Goal: Task Accomplishment & Management: Manage account settings

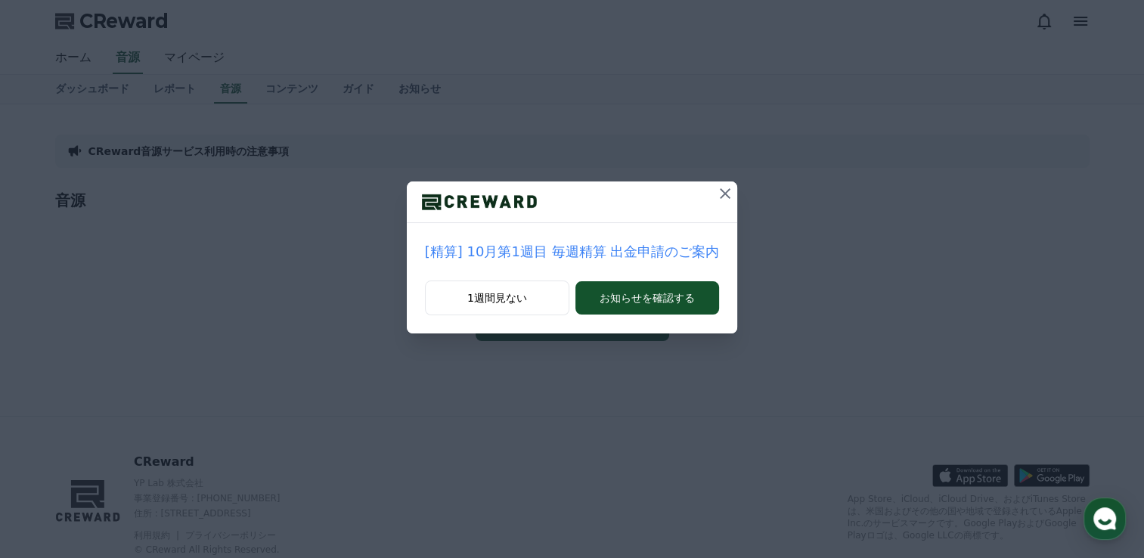
click at [721, 194] on icon at bounding box center [725, 194] width 18 height 18
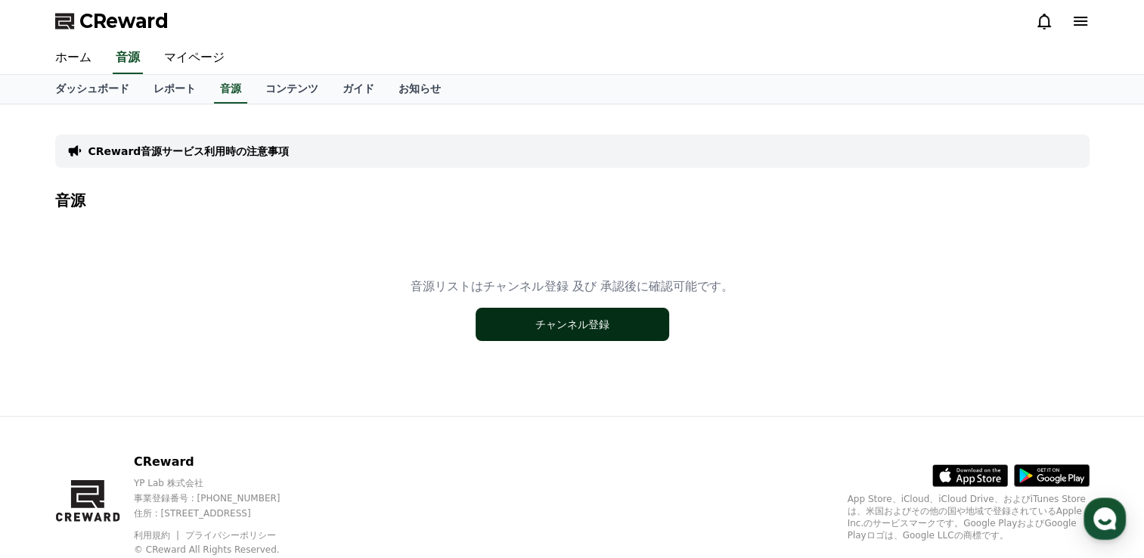
click at [581, 321] on button "チャンネル登録" at bounding box center [573, 324] width 194 height 33
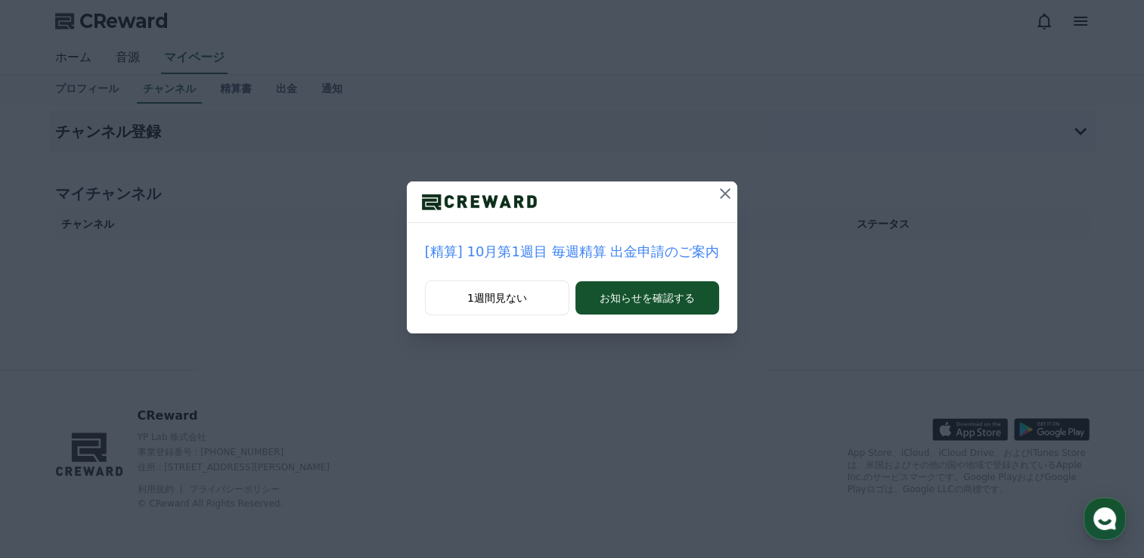
click at [717, 191] on icon at bounding box center [725, 194] width 18 height 18
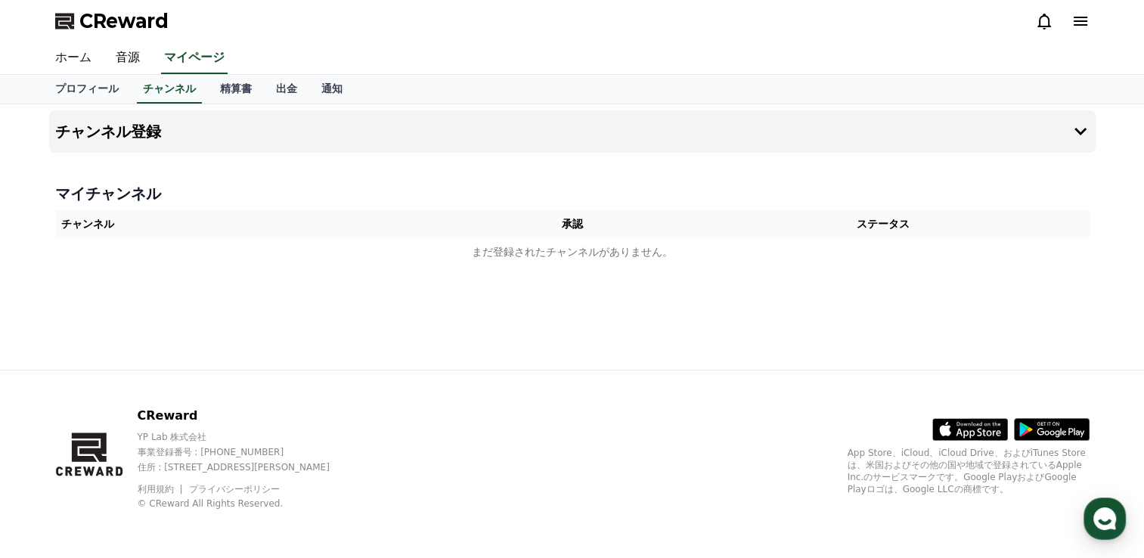
click at [79, 59] on link "ホーム" at bounding box center [73, 58] width 60 height 32
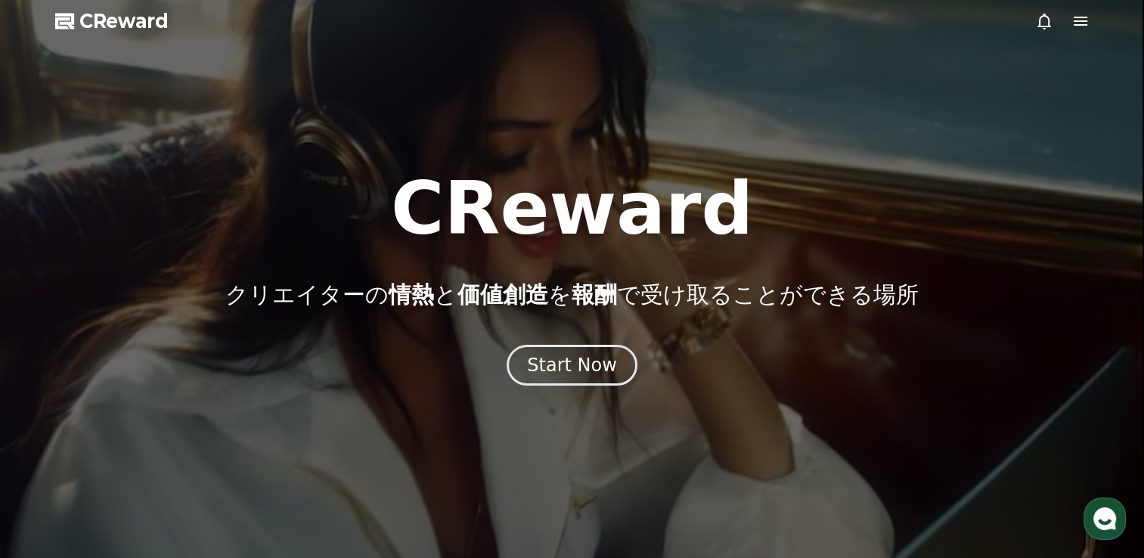
click at [1077, 26] on icon at bounding box center [1081, 21] width 18 height 18
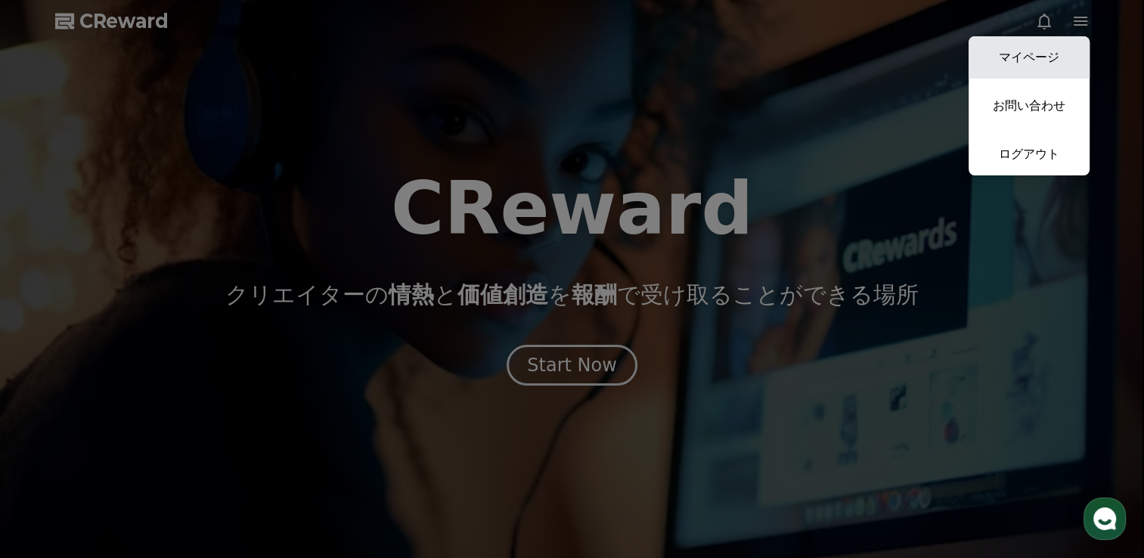
click at [1048, 53] on link "マイページ" at bounding box center [1029, 57] width 121 height 42
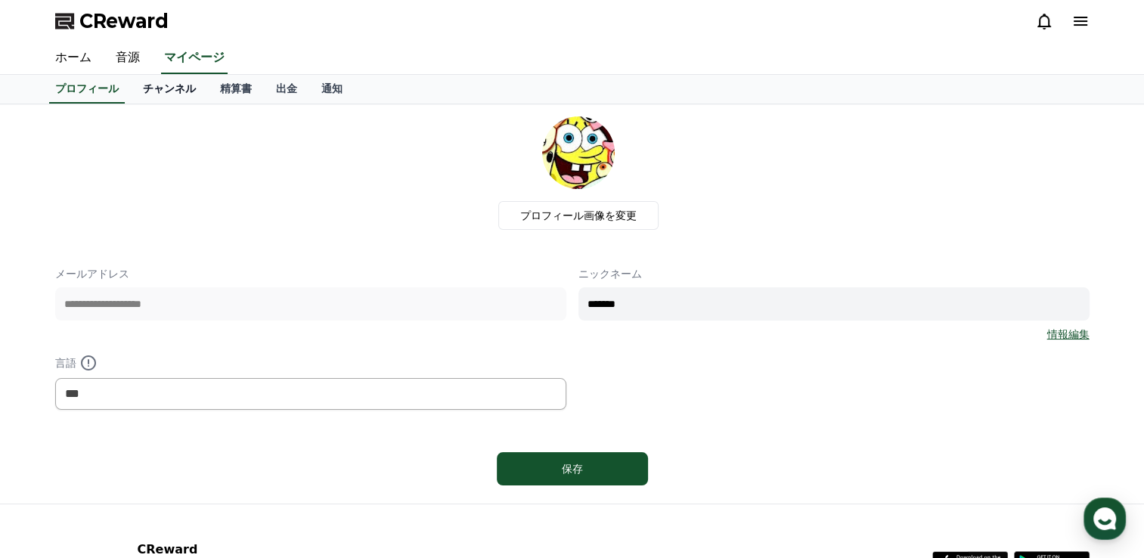
click at [144, 88] on link "チャンネル" at bounding box center [169, 89] width 77 height 29
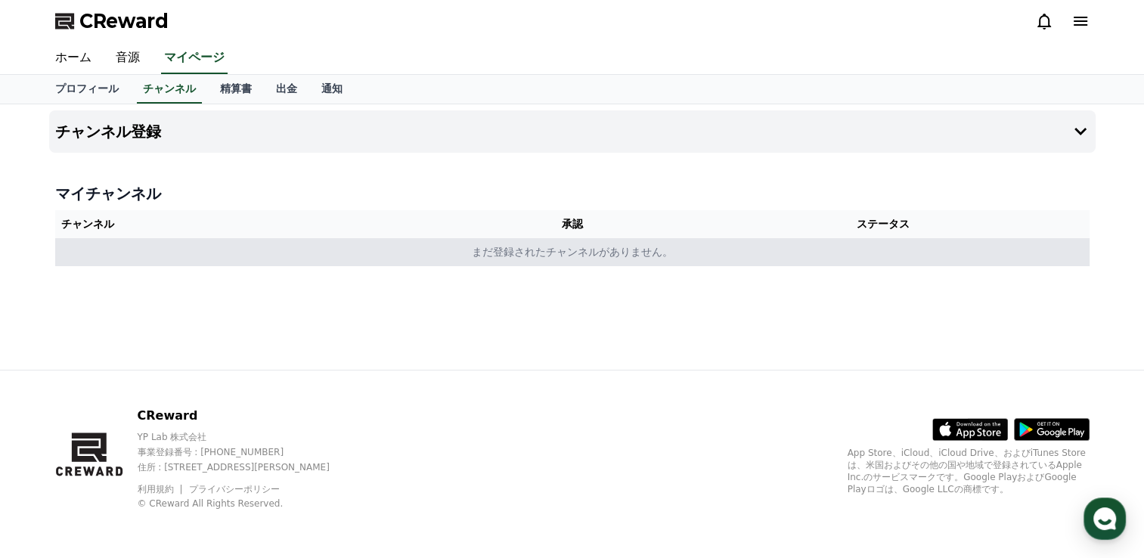
click at [551, 259] on td "まだ登録されたチャンネルがありません。" at bounding box center [572, 252] width 1035 height 28
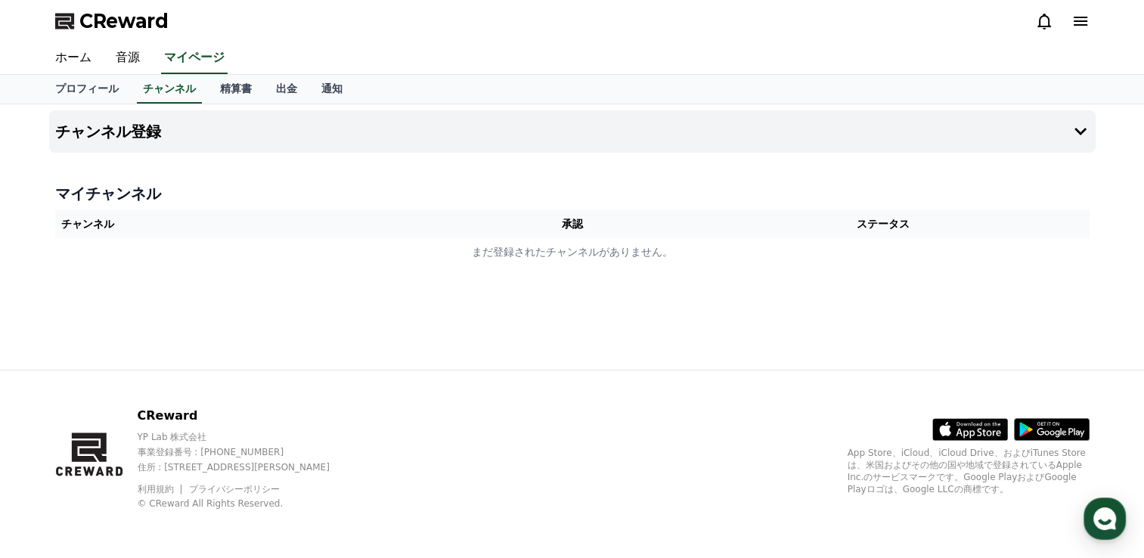
click at [1080, 20] on icon at bounding box center [1081, 21] width 14 height 9
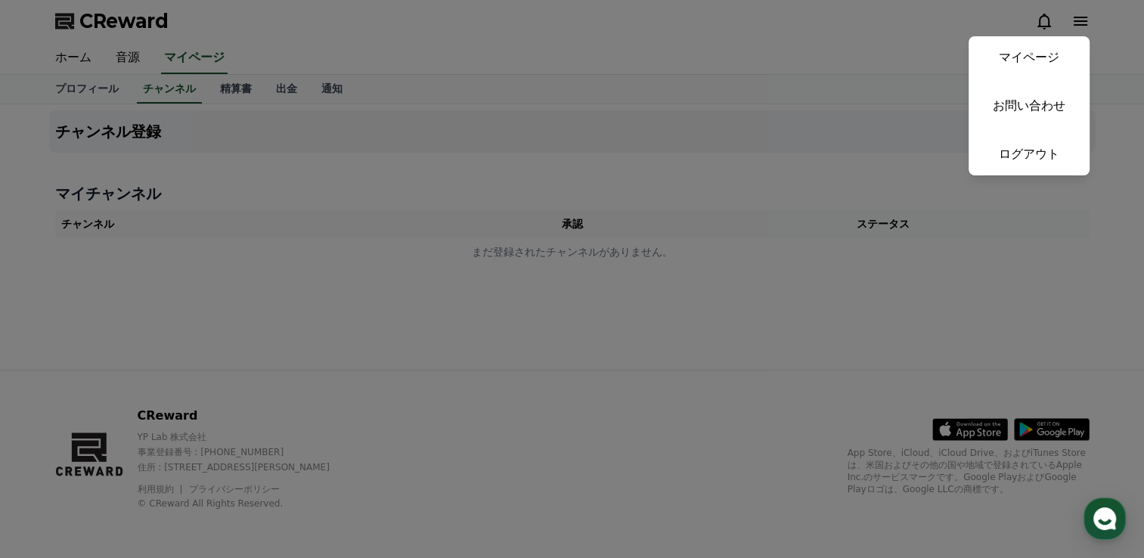
click at [784, 67] on button "close" at bounding box center [572, 279] width 1144 height 558
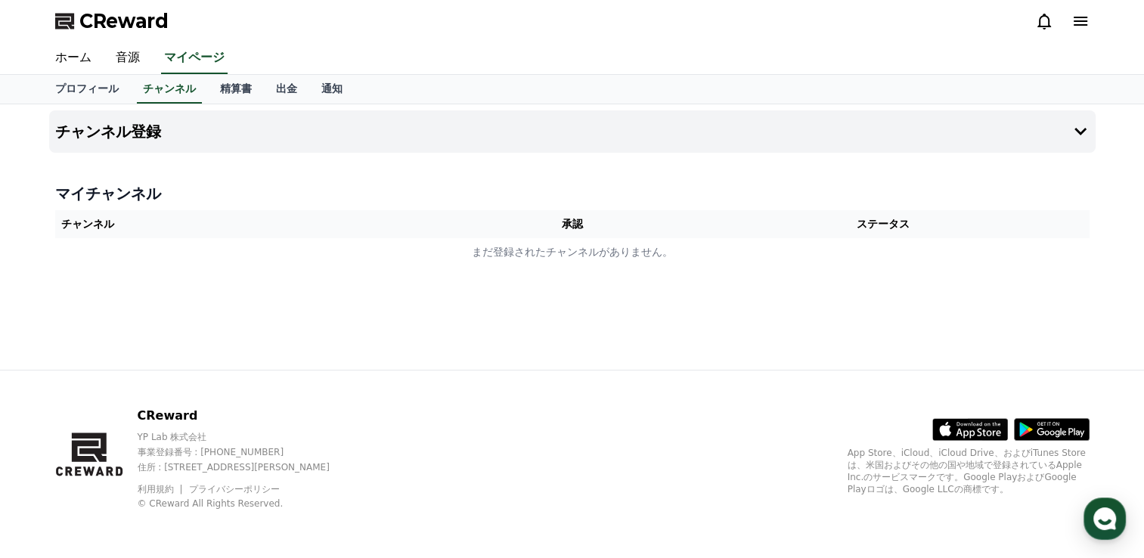
click at [602, 219] on th "承認" at bounding box center [572, 224] width 211 height 28
click at [148, 221] on th "チャンネル" at bounding box center [261, 224] width 412 height 28
click at [532, 141] on button "チャンネル登録" at bounding box center [572, 131] width 1047 height 42
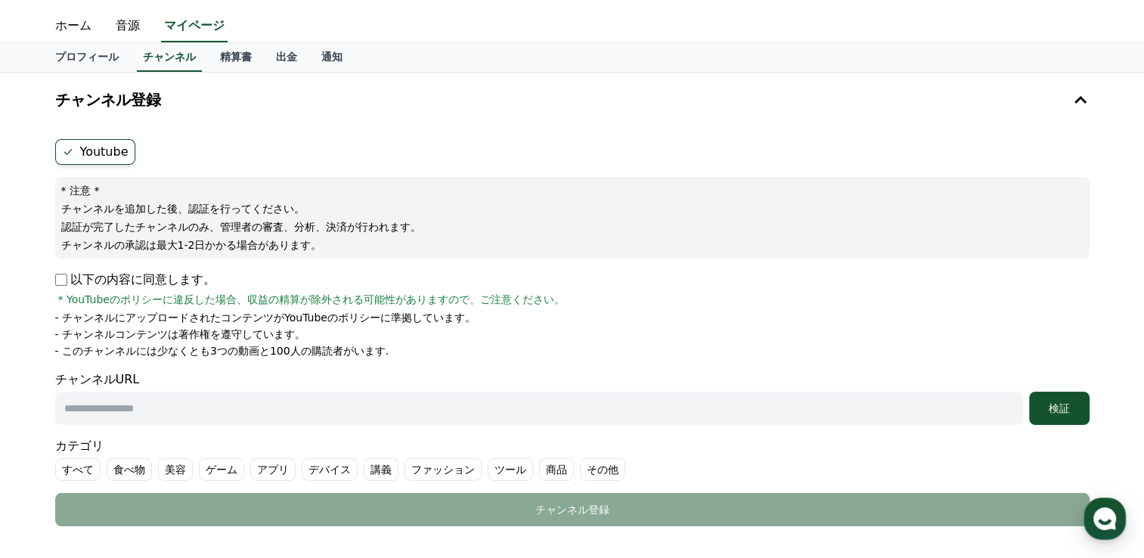
scroll to position [54, 0]
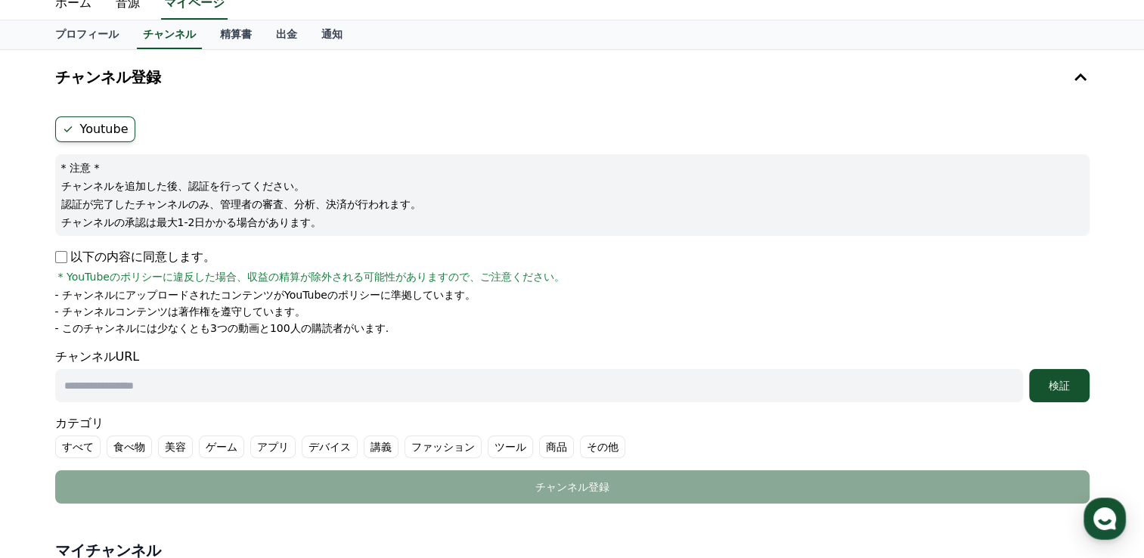
click at [296, 374] on input "text" at bounding box center [539, 385] width 968 height 33
paste input "**********"
type input "**********"
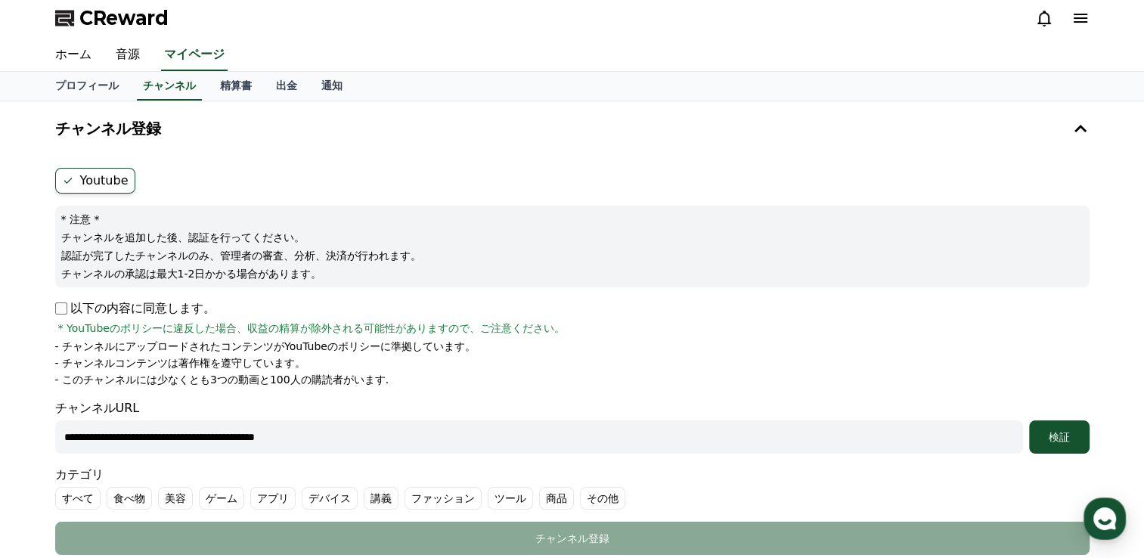
scroll to position [6, 0]
